Goal: Transaction & Acquisition: Obtain resource

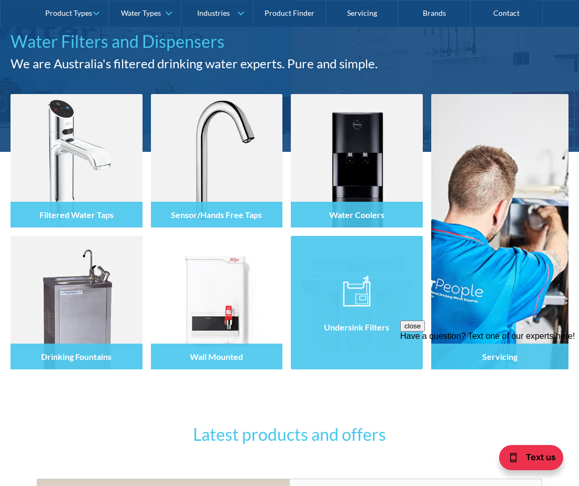
scroll to position [87, 0]
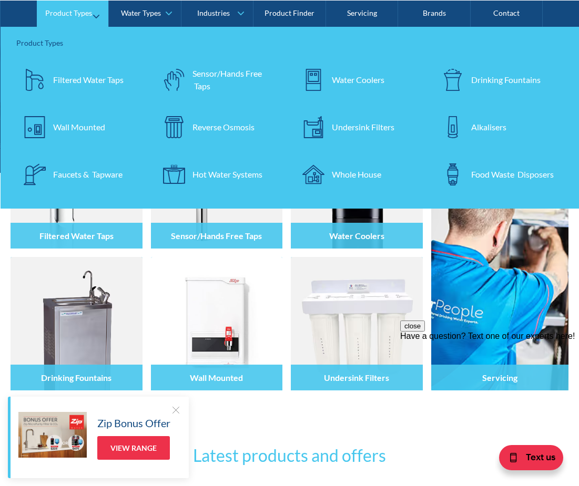
click at [338, 173] on div "Whole House" at bounding box center [356, 174] width 49 height 13
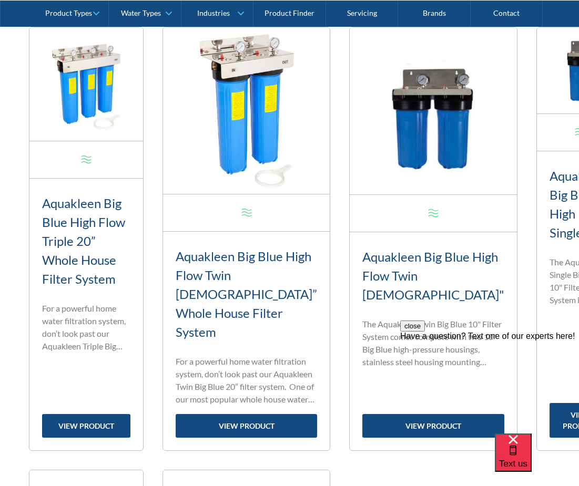
scroll to position [464, 0]
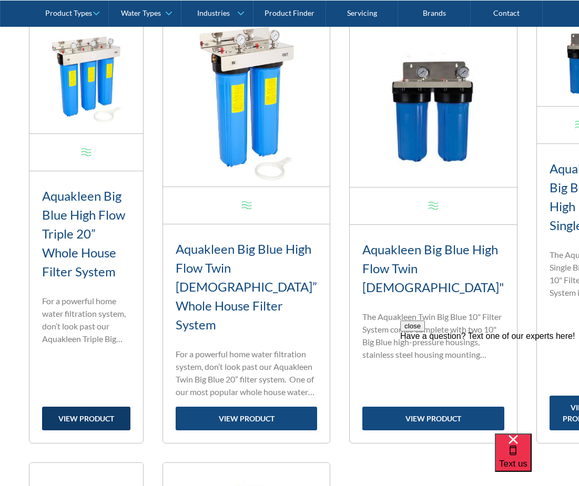
click at [84, 407] on link "view product" at bounding box center [86, 419] width 88 height 24
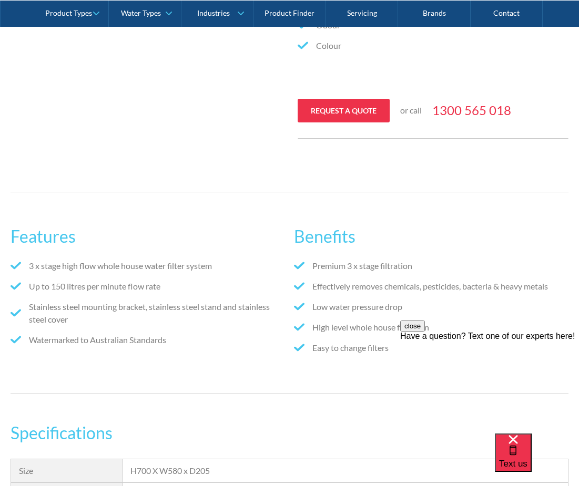
scroll to position [1058, 0]
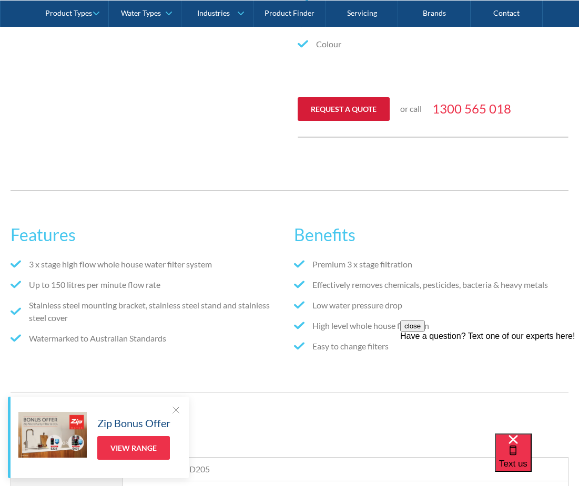
click at [348, 121] on link "Request a quote" at bounding box center [343, 109] width 92 height 24
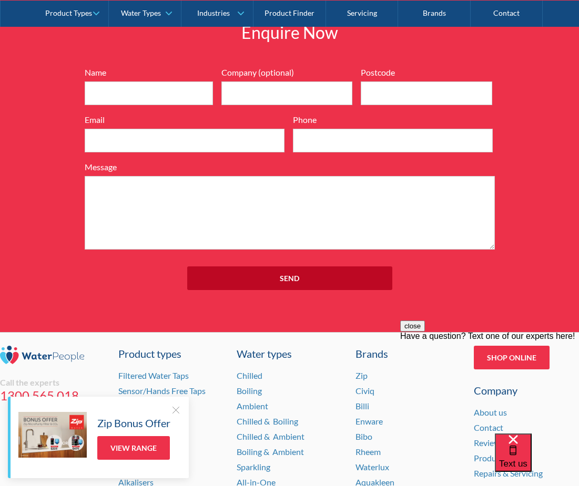
scroll to position [1725, 0]
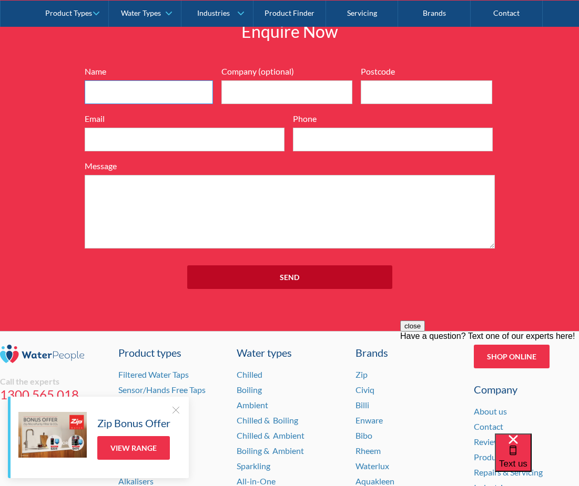
click at [173, 104] on input "Name" at bounding box center [149, 92] width 128 height 24
type input "Calan"
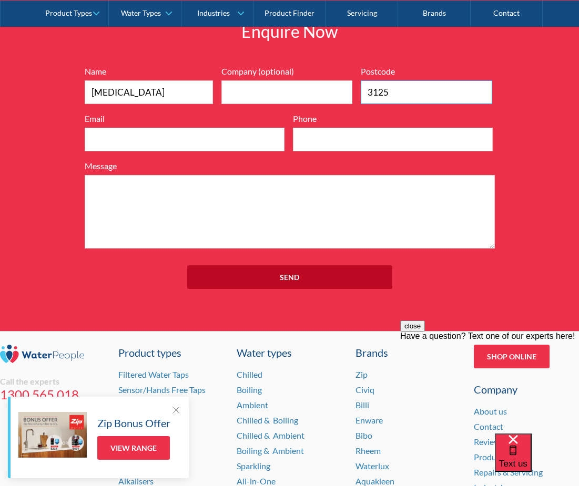
type input "3125"
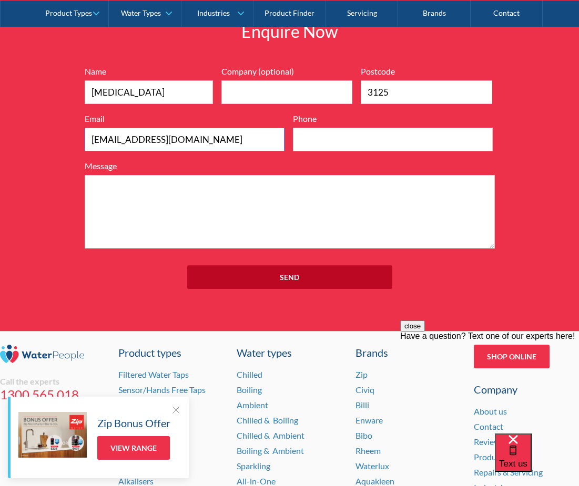
type input "calanwm@yahoo.com"
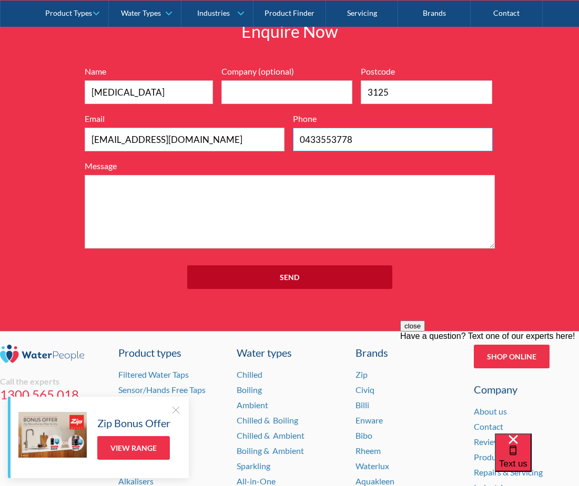
type input "0433553778"
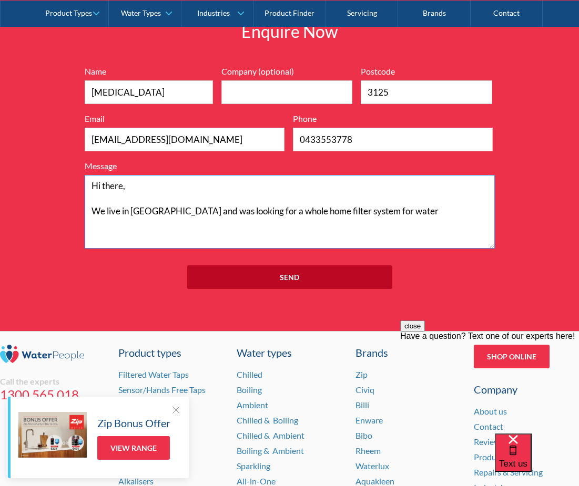
click at [300, 223] on textarea "Hi there, We live in burwood and was looking for a whole home filter system for…" at bounding box center [290, 212] width 410 height 74
drag, startPoint x: 413, startPoint y: 225, endPoint x: 378, endPoint y: 225, distance: 35.2
click at [378, 225] on textarea "Hi there, We live in burwood and was looking for a whole home water filter syst…" at bounding box center [290, 212] width 410 height 74
click at [135, 224] on textarea "Hi there, We live in burwood and was looking for a whole home water filter syst…" at bounding box center [290, 212] width 410 height 74
click at [402, 227] on textarea "Hi there, We live in Burwood and was looking for a whole home water filter syst…" at bounding box center [290, 212] width 410 height 74
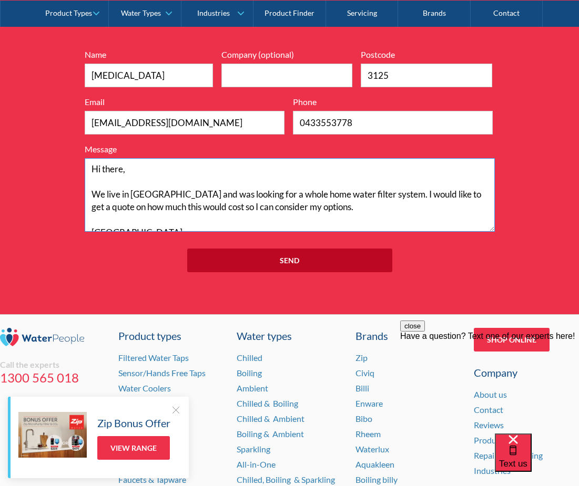
scroll to position [1744, 0]
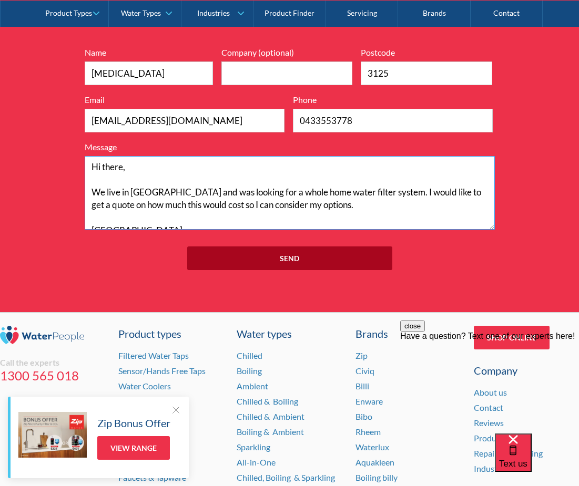
type textarea "Hi there, We live in Burwood and was looking for a whole home water filter syst…"
click at [311, 269] on input "Send" at bounding box center [289, 258] width 205 height 24
